Goal: Find specific page/section: Find specific page/section

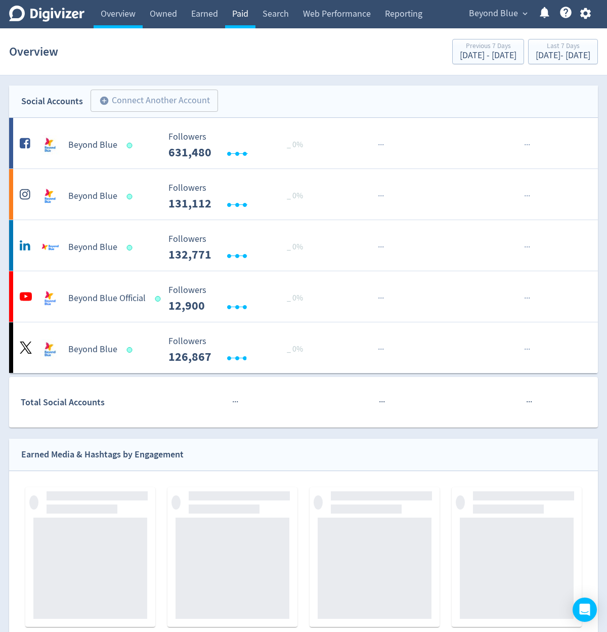
click at [251, 11] on link "Paid" at bounding box center [240, 14] width 30 height 28
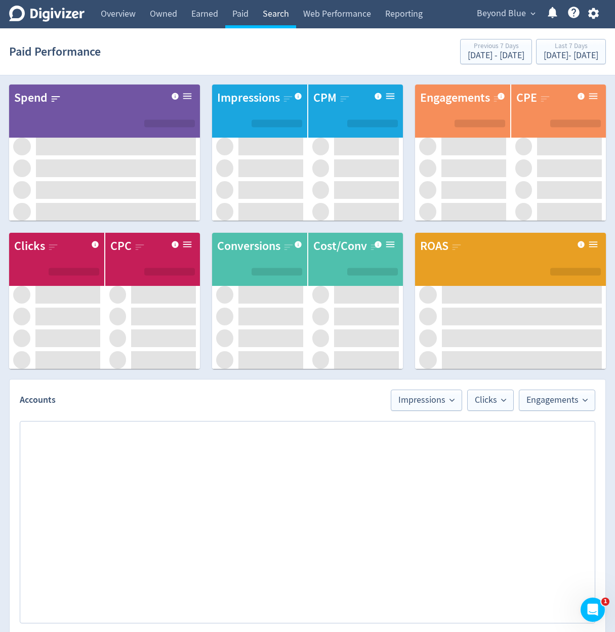
click at [273, 17] on link "Search" at bounding box center [275, 14] width 40 height 28
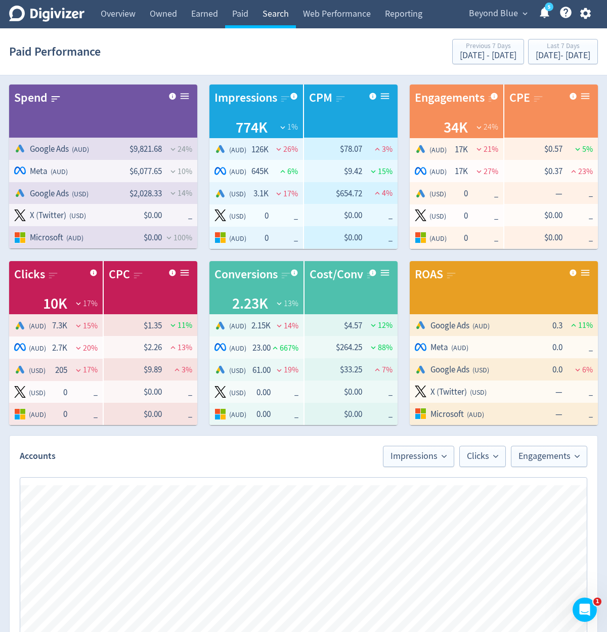
click at [284, 21] on link "Search" at bounding box center [275, 14] width 40 height 28
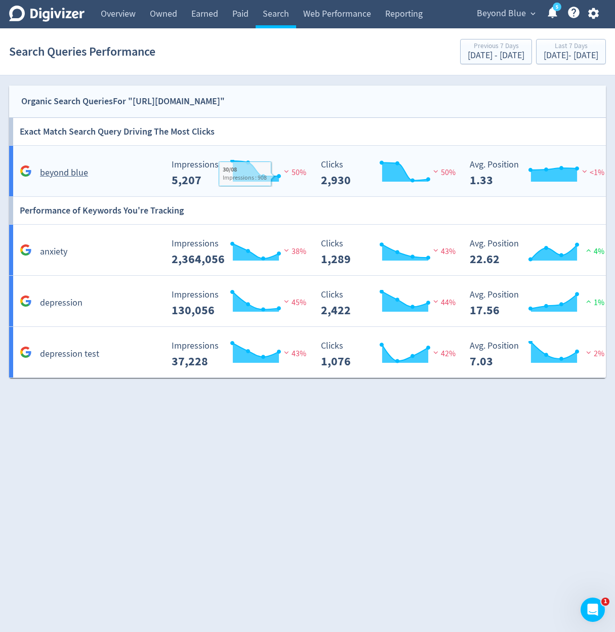
click at [303, 160] on rect "\a Impressions\a 5,207\a" at bounding box center [242, 173] width 152 height 27
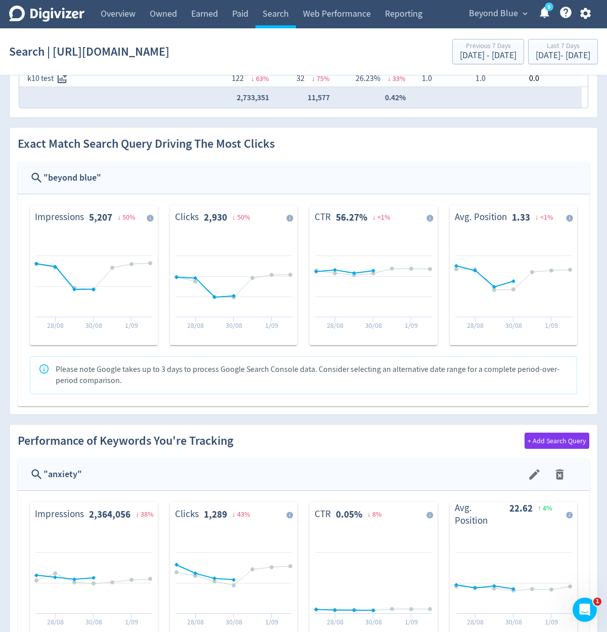
scroll to position [304, 0]
